Goal: Transaction & Acquisition: Purchase product/service

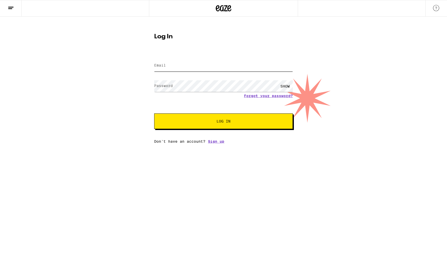
type input "[EMAIL_ADDRESS][DOMAIN_NAME]"
click at [224, 122] on button "Log In" at bounding box center [223, 121] width 139 height 16
